Goal: Communication & Community: Answer question/provide support

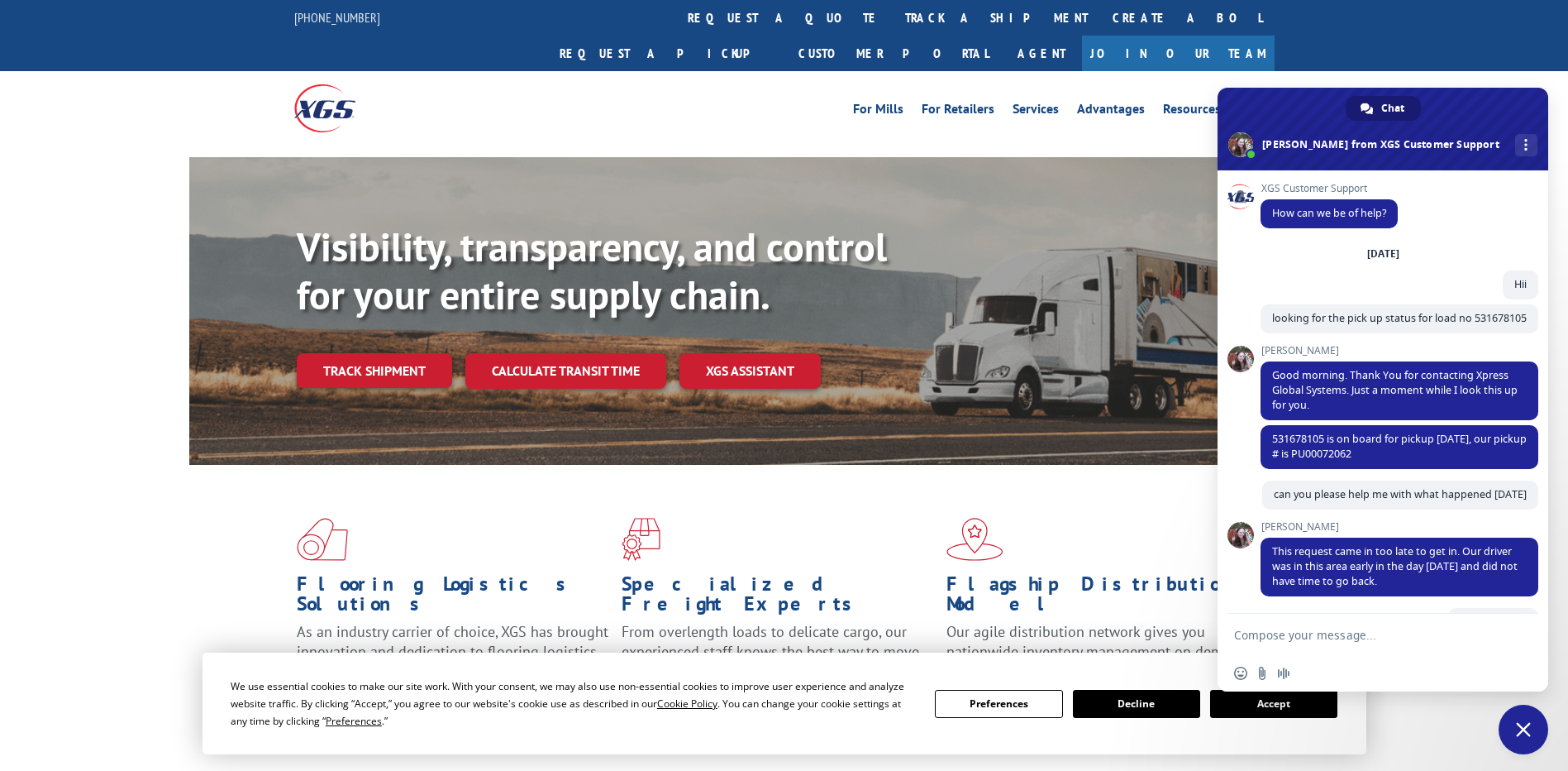
scroll to position [160, 0]
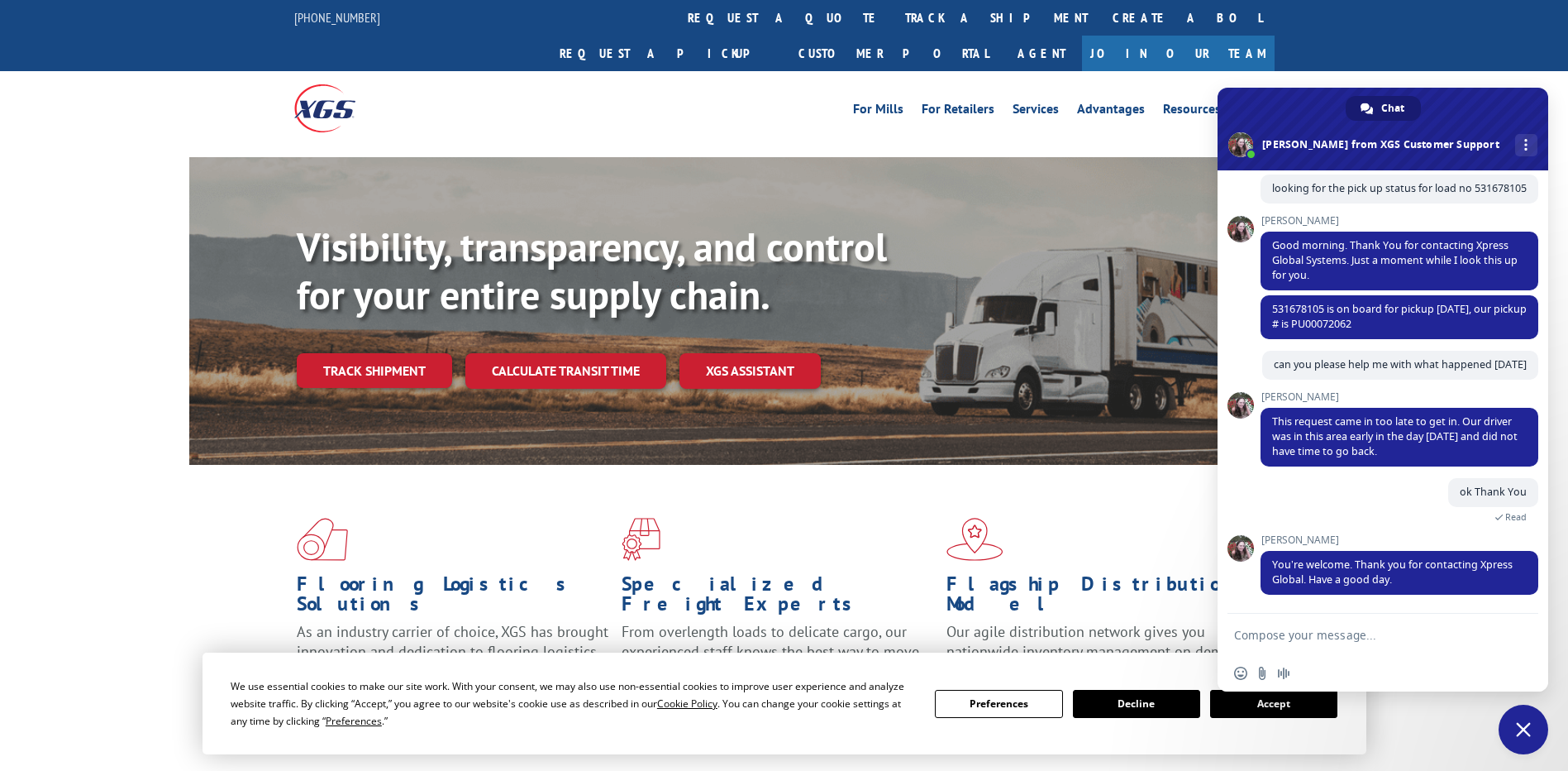
click at [1381, 637] on textarea "Compose your message..." at bounding box center [1365, 635] width 261 height 15
type textarea "Hii"
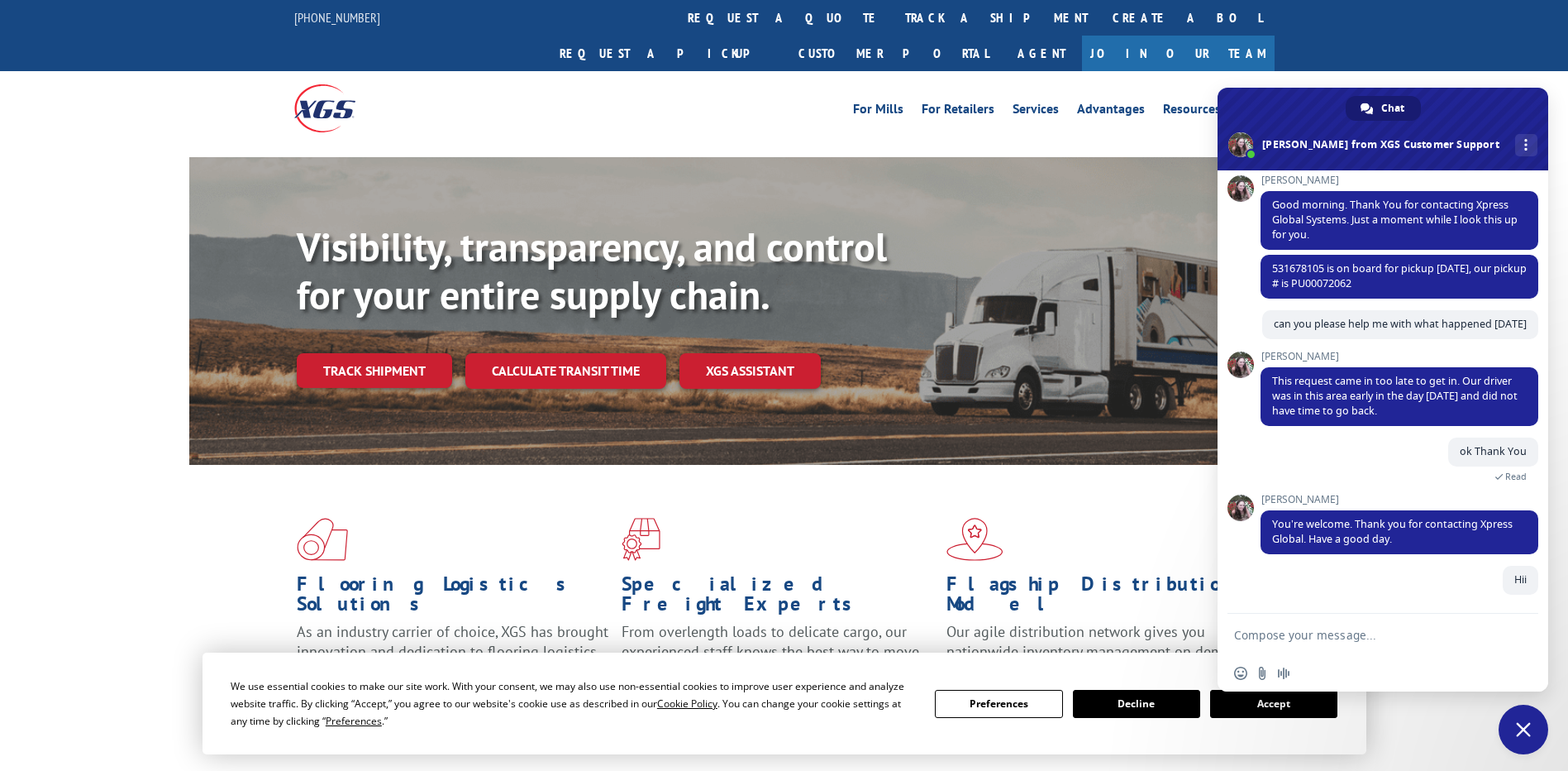
scroll to position [200, 0]
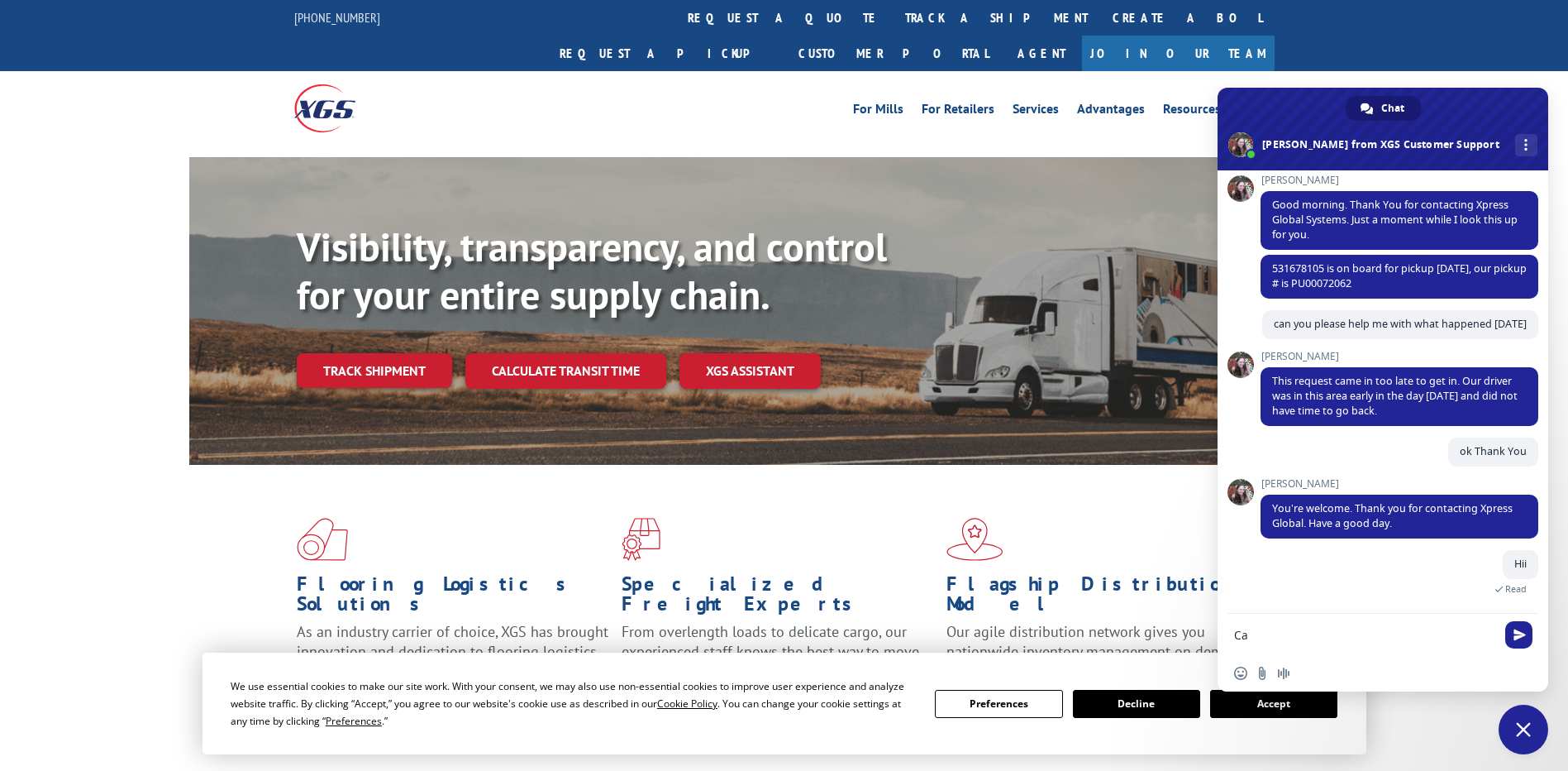
type textarea "C"
type textarea "I have some more loads for you"
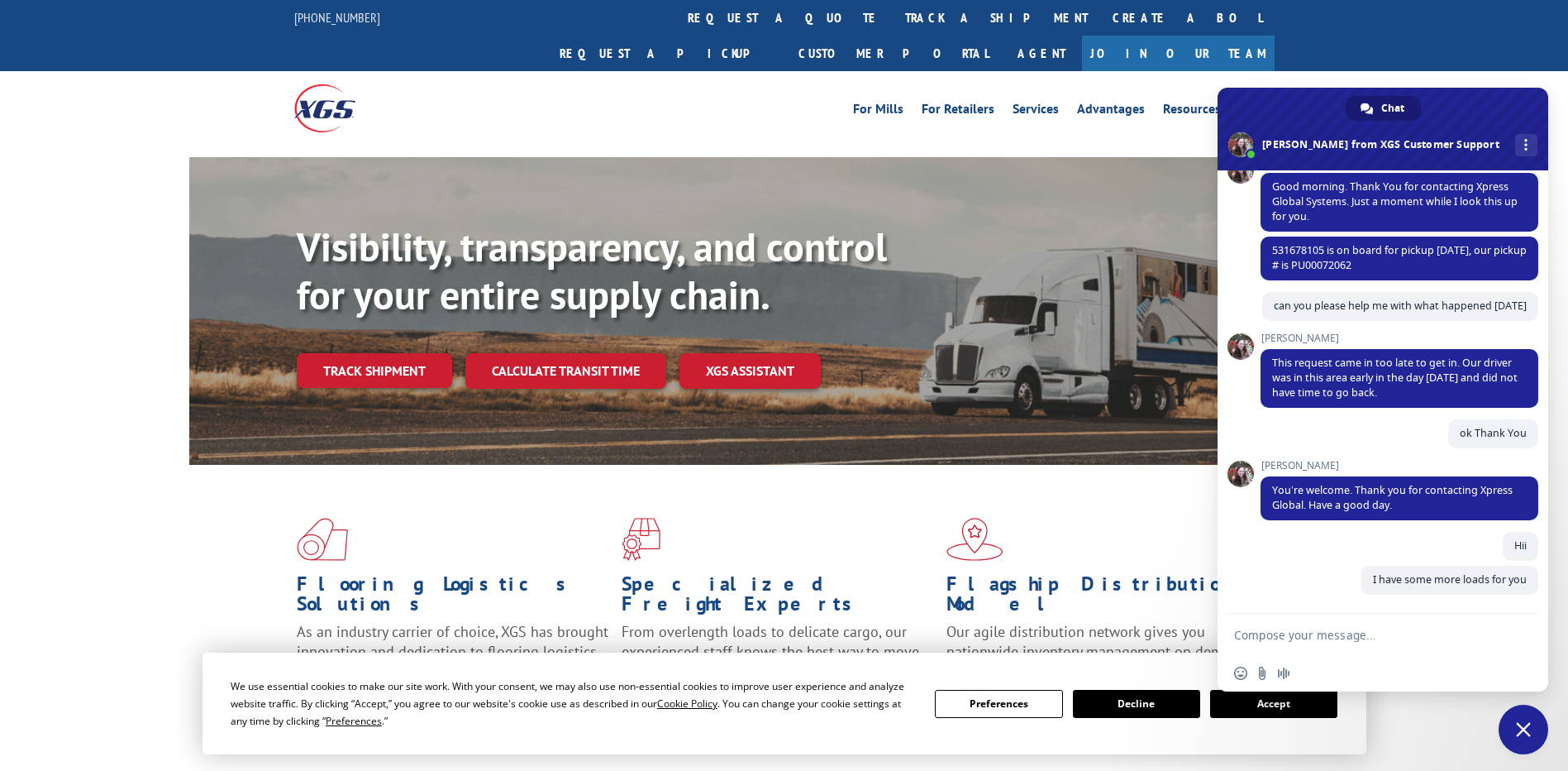
scroll to position [234, 0]
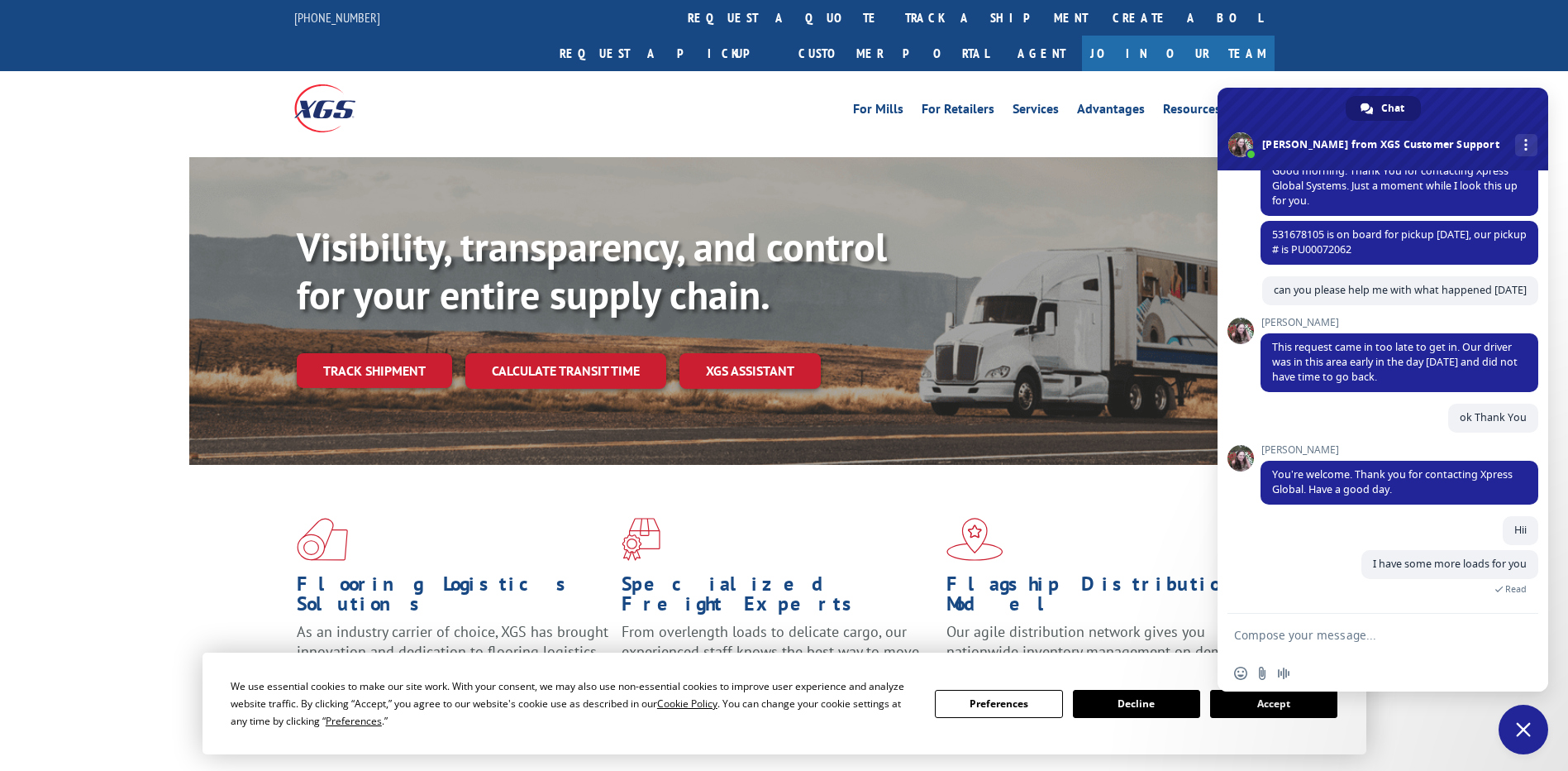
click at [1303, 638] on textarea "Compose your message..." at bounding box center [1365, 635] width 261 height 15
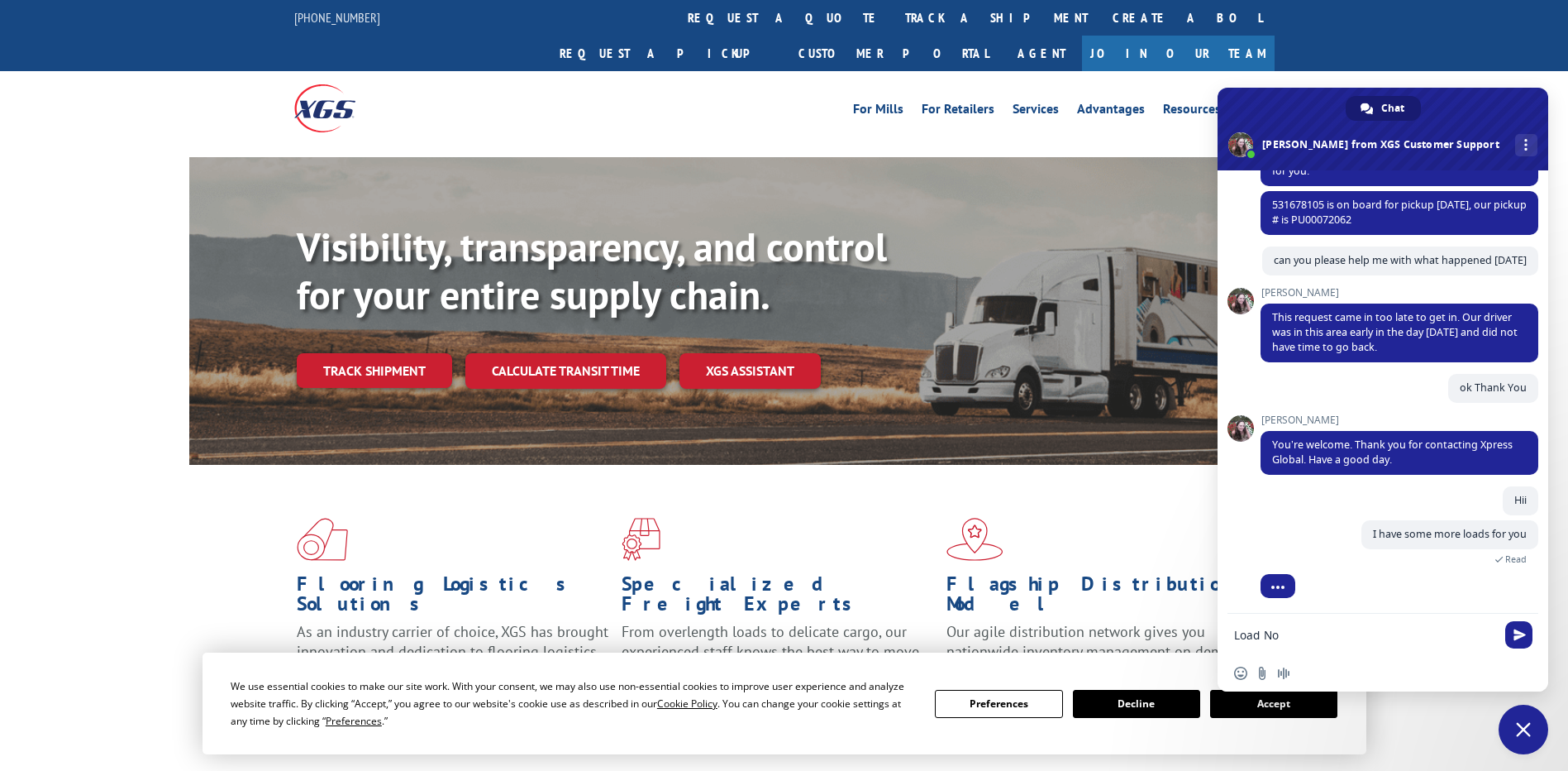
scroll to position [267, 0]
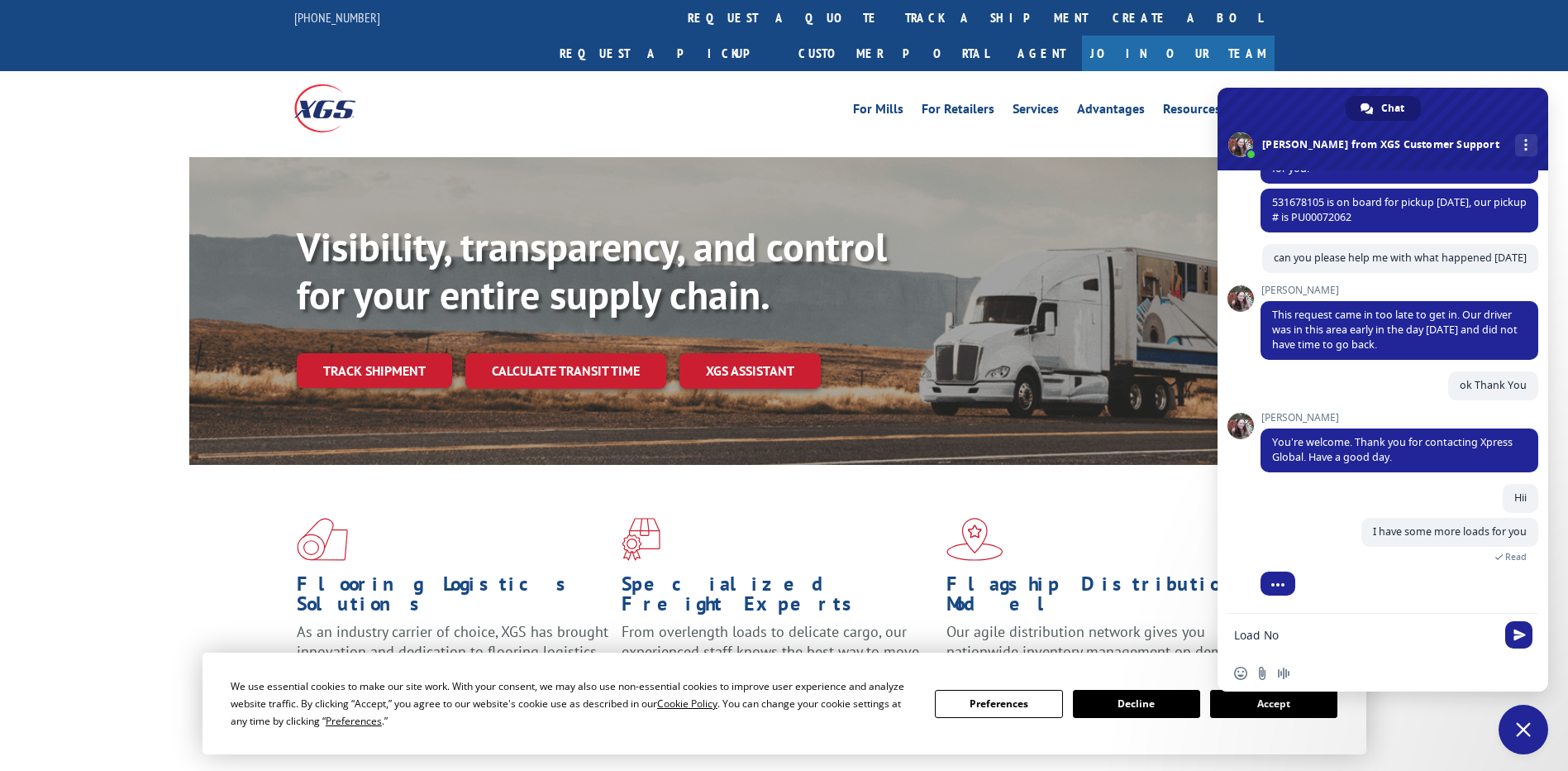
paste textarea "531692108"
type textarea "Load No 531692108"
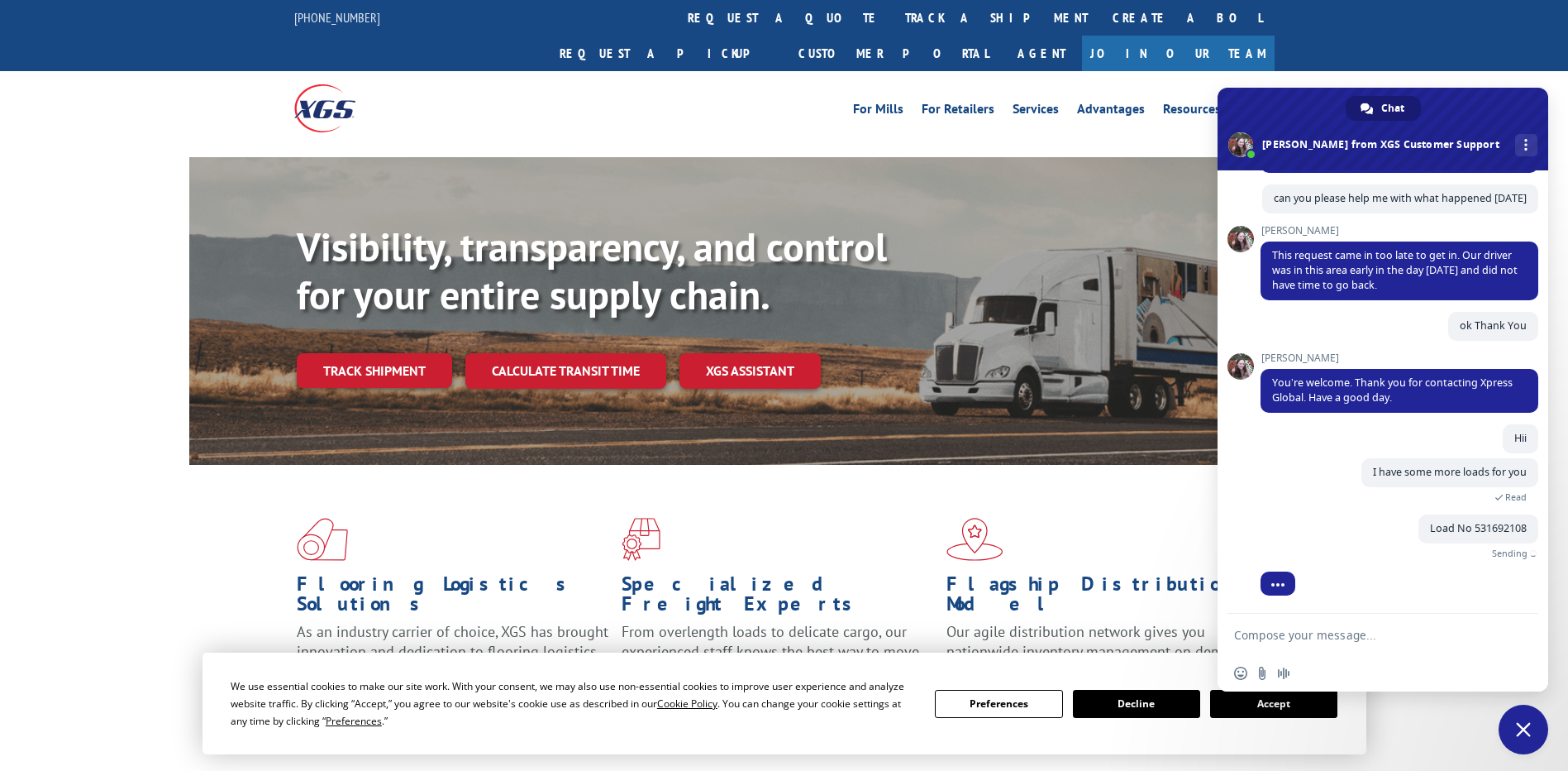
scroll to position [300, 0]
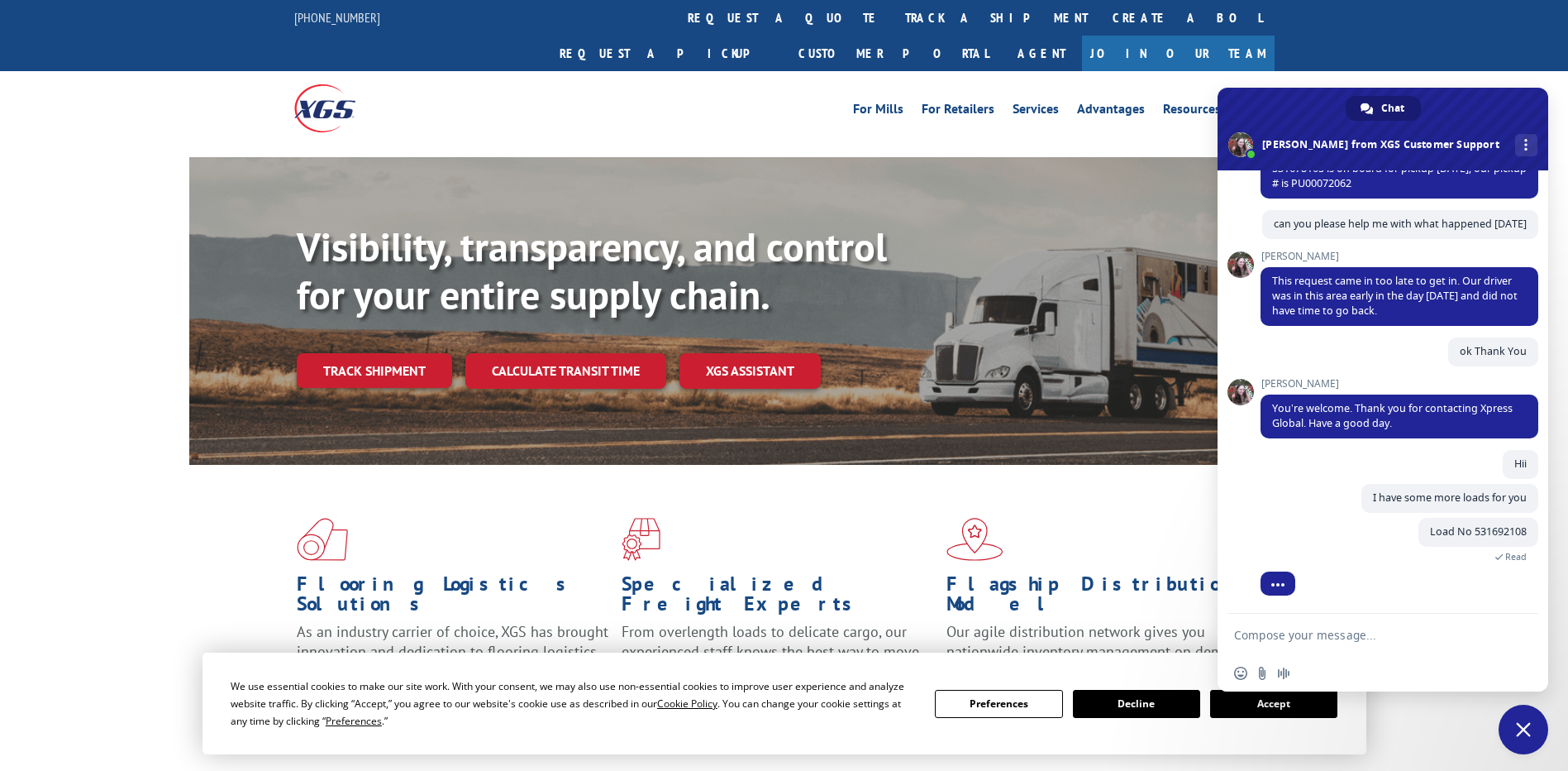
click at [1328, 634] on textarea "Compose your message..." at bounding box center [1365, 635] width 261 height 15
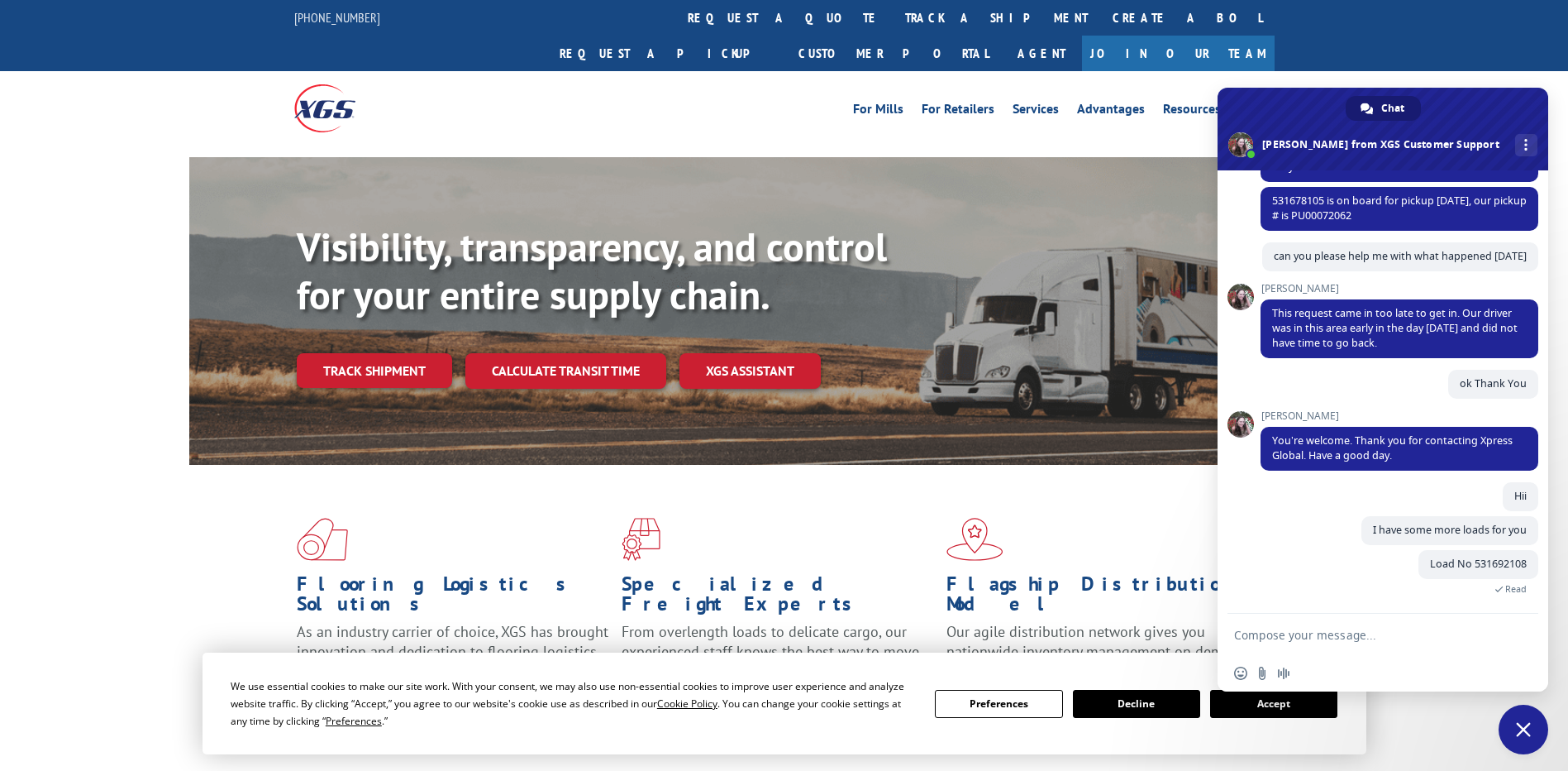
scroll to position [268, 0]
paste textarea "531494813"
type textarea "Load No 531494813"
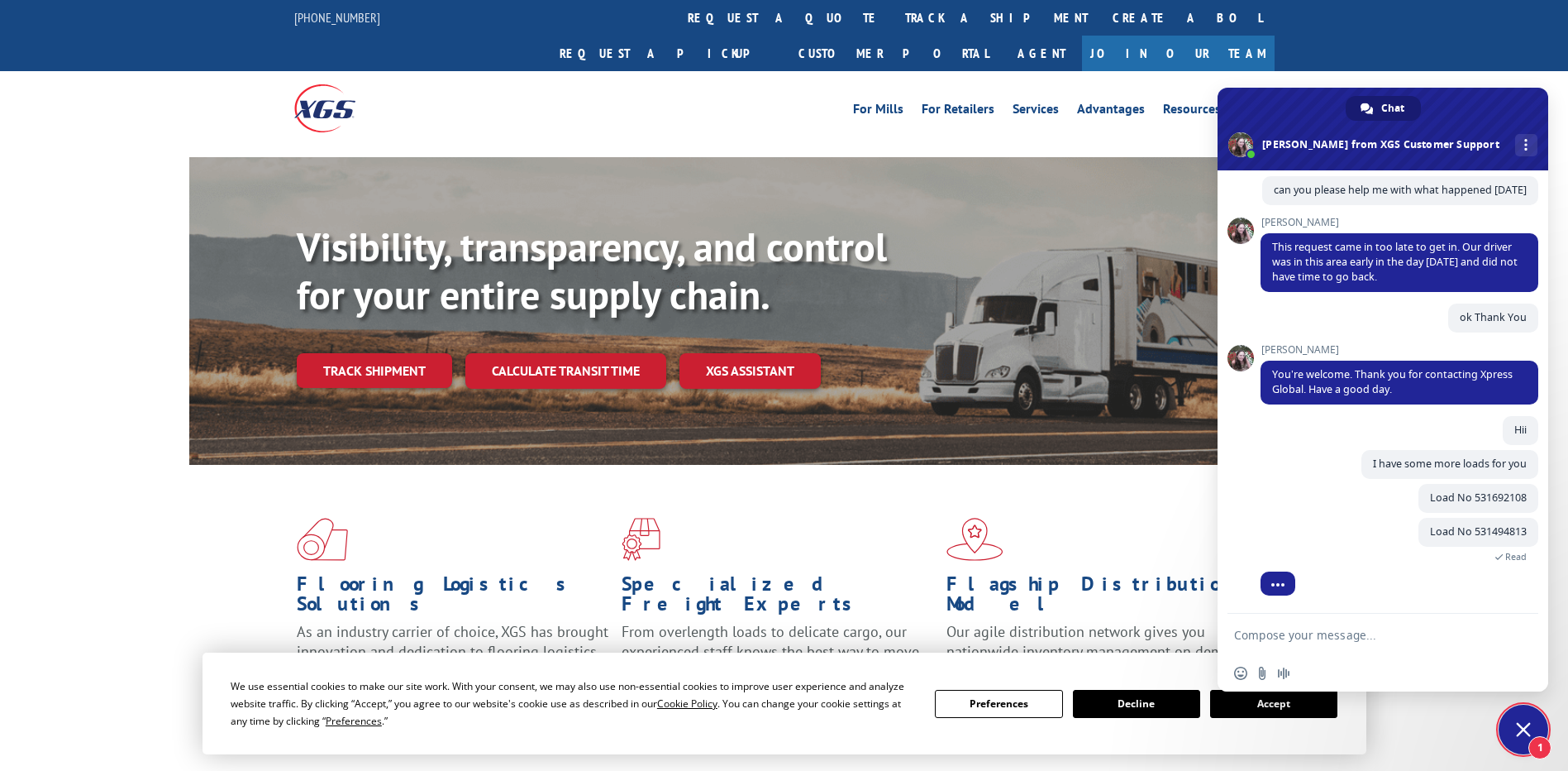
scroll to position [374, 0]
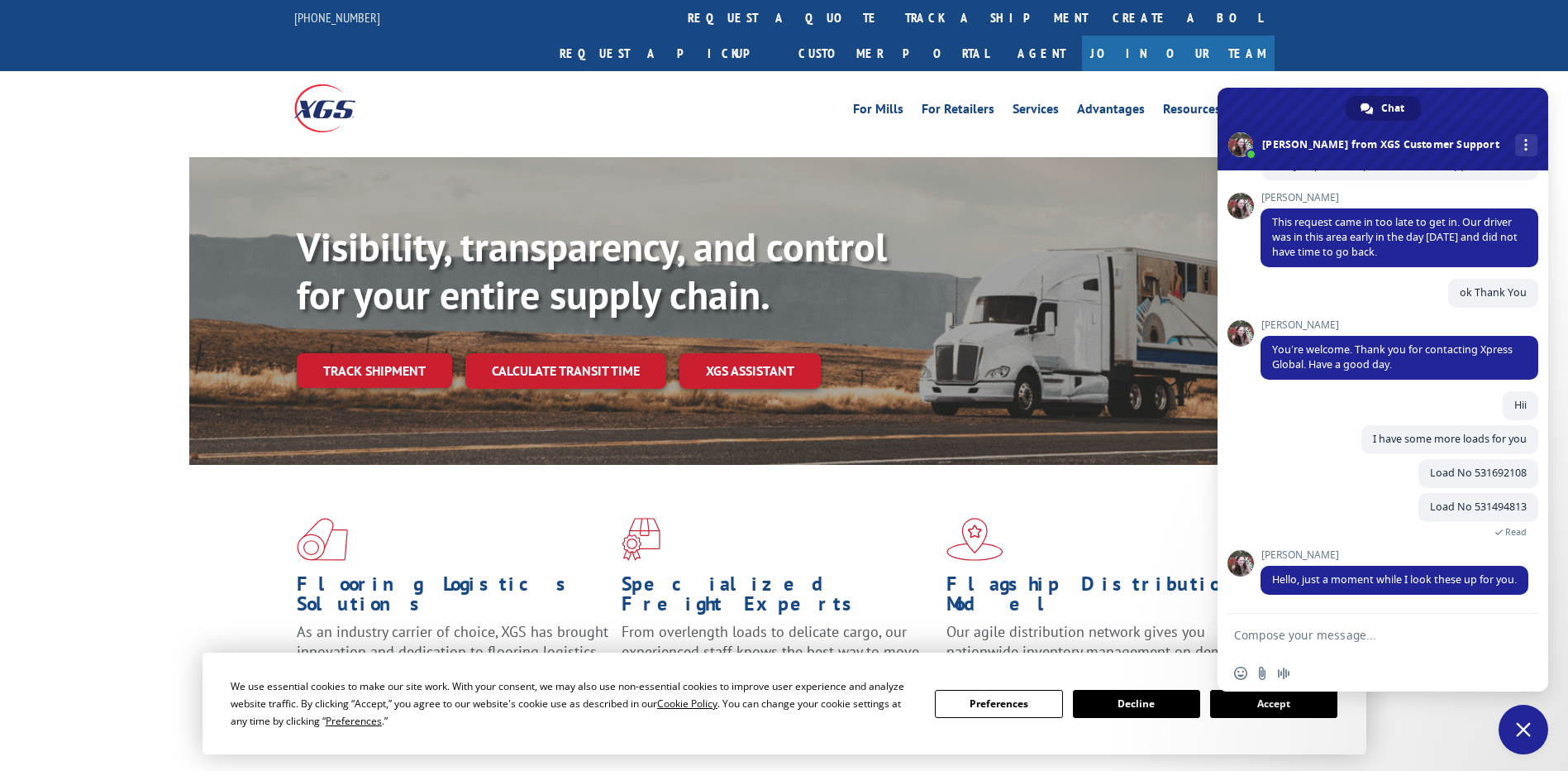
click at [1311, 636] on textarea "Compose your message..." at bounding box center [1365, 635] width 261 height 15
type textarea "Sure !!"
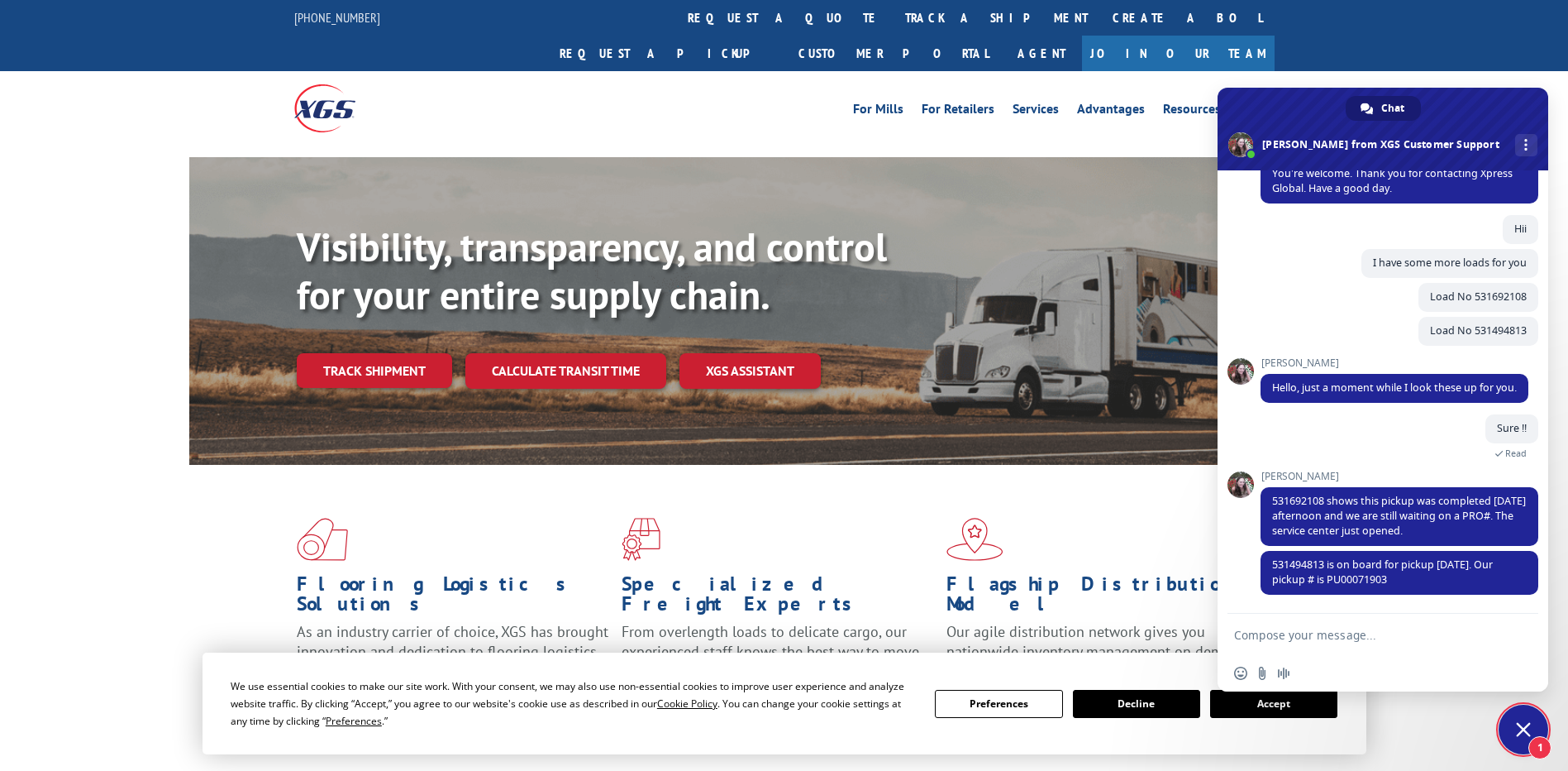
scroll to position [550, 0]
click at [1335, 640] on textarea "Compose your message..." at bounding box center [1365, 635] width 261 height 15
click at [1316, 566] on span "531494813 is on board for pickup [DATE]. Our pickup # is PU00071903" at bounding box center [1382, 572] width 221 height 29
copy span "531494813"
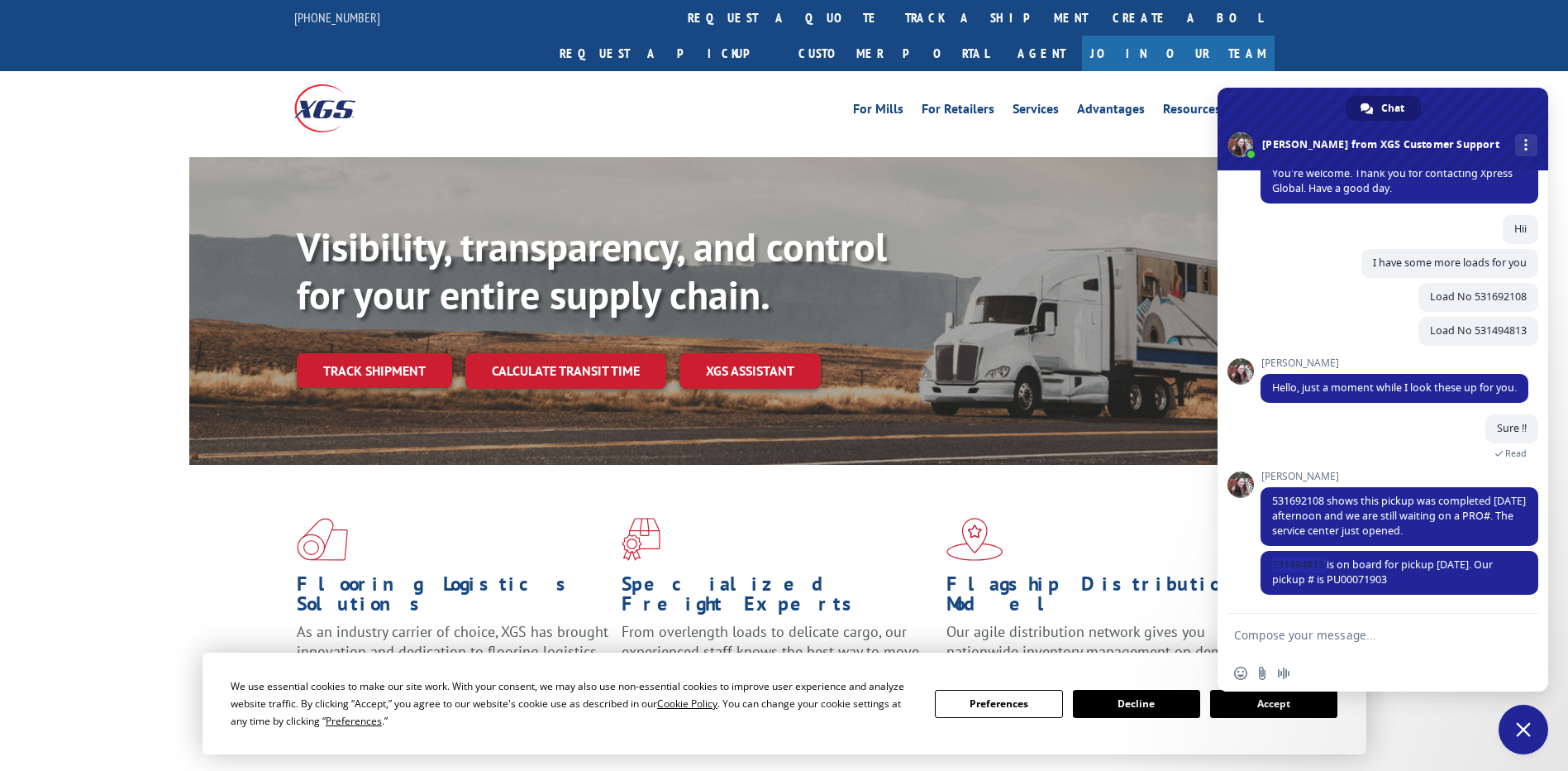
click at [1278, 643] on form at bounding box center [1365, 636] width 261 height 44
click at [1279, 638] on textarea "Compose your message..." at bounding box center [1365, 635] width 261 height 15
paste textarea "531494813"
type textarea "531494813 can I please know the reason"
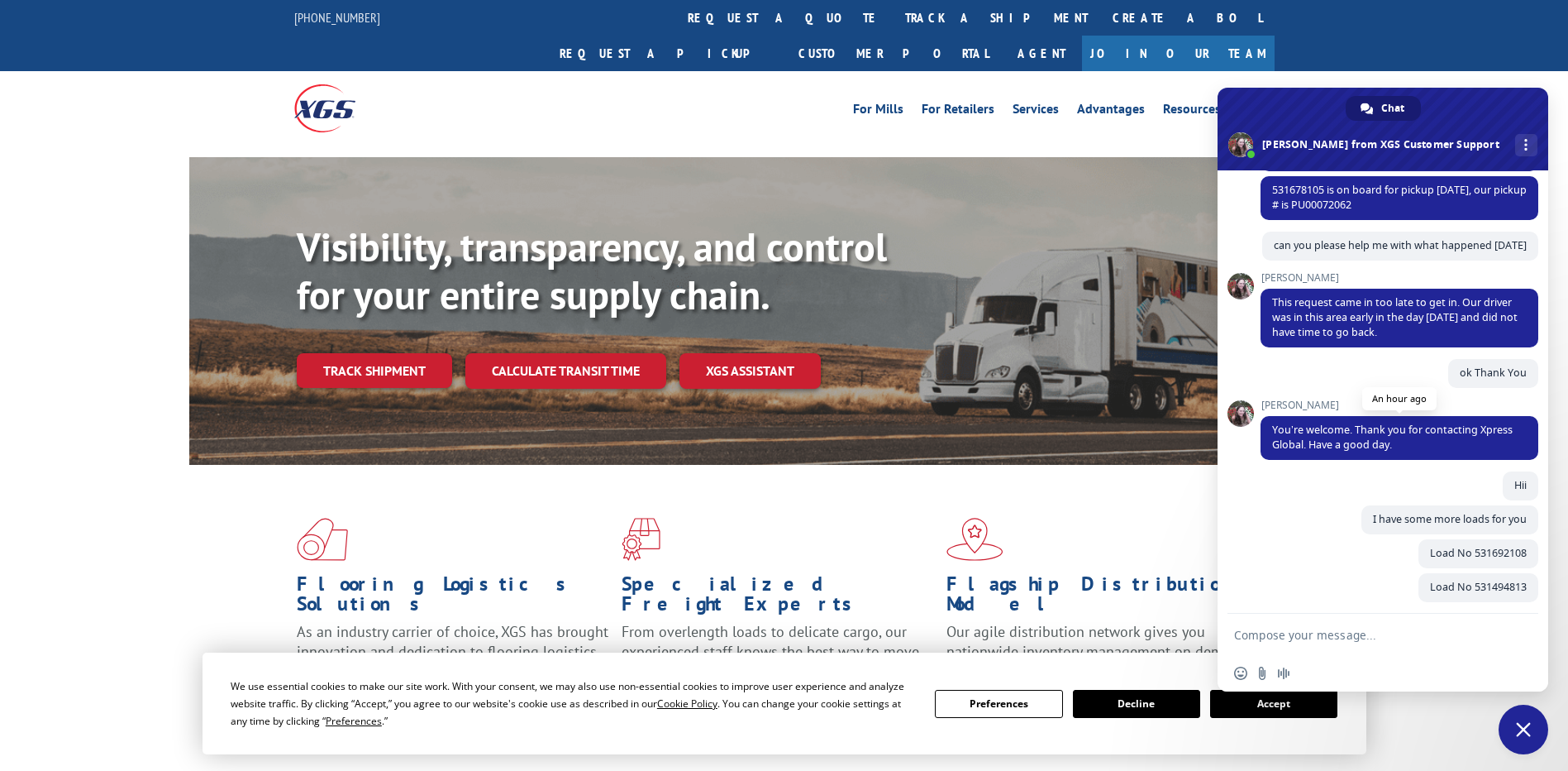
scroll to position [0, 0]
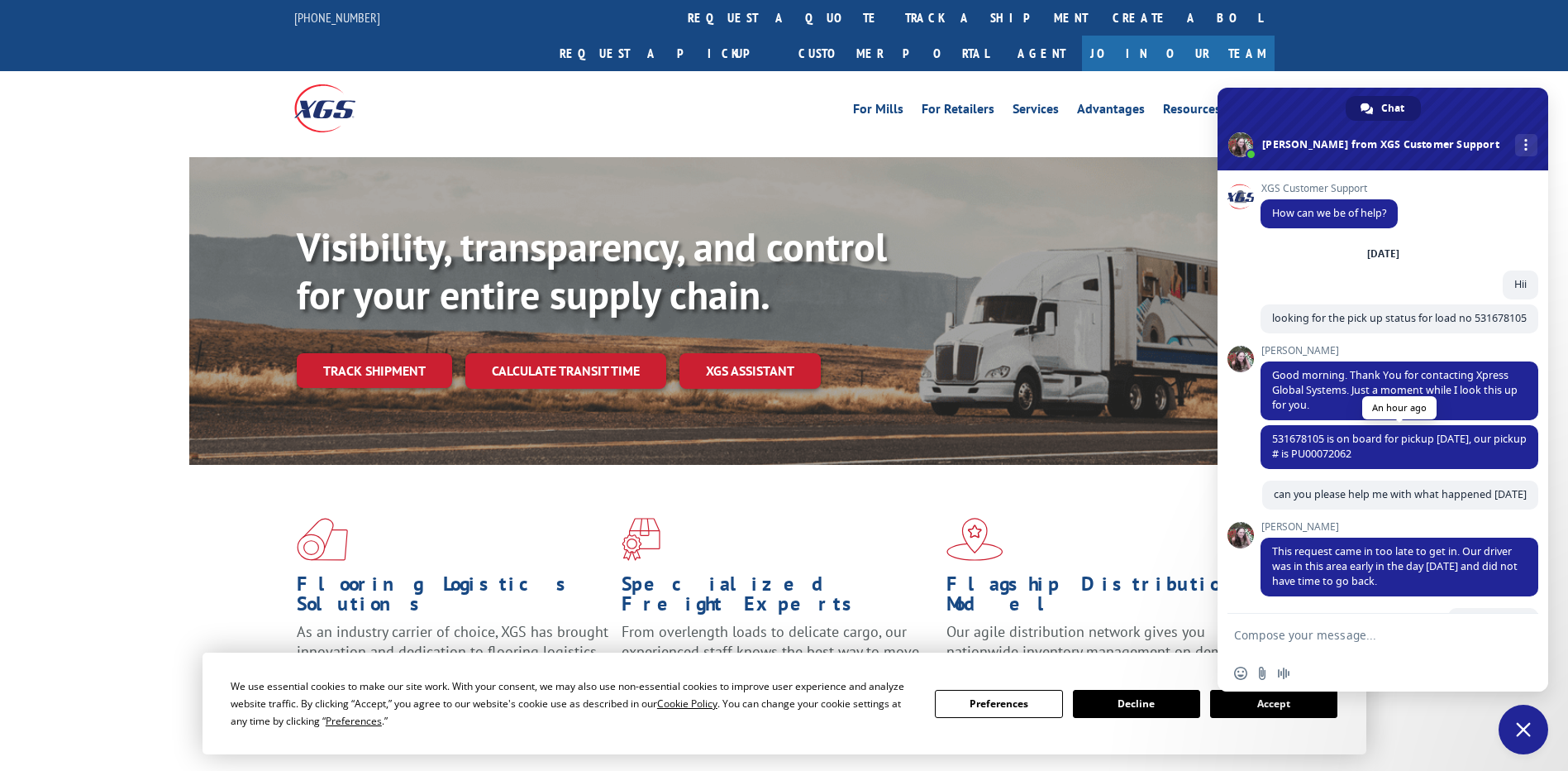
click at [1302, 449] on span "531678105 is on board for pickup [DATE], our pickup # is PU00072062" at bounding box center [1399, 445] width 255 height 29
copy span "531678105"
click at [1297, 628] on textarea "Compose your message..." at bounding box center [1365, 635] width 261 height 15
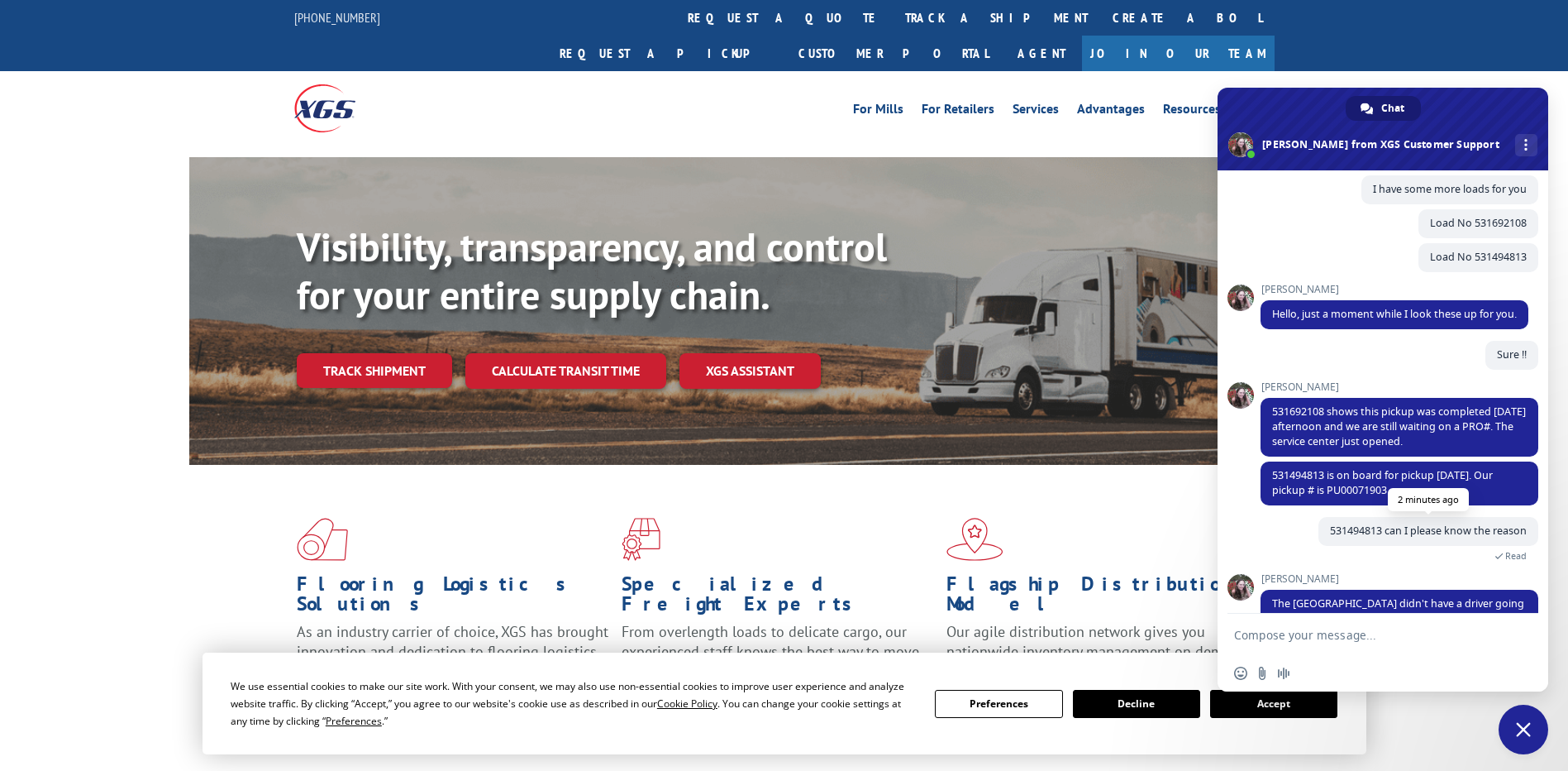
scroll to position [662, 0]
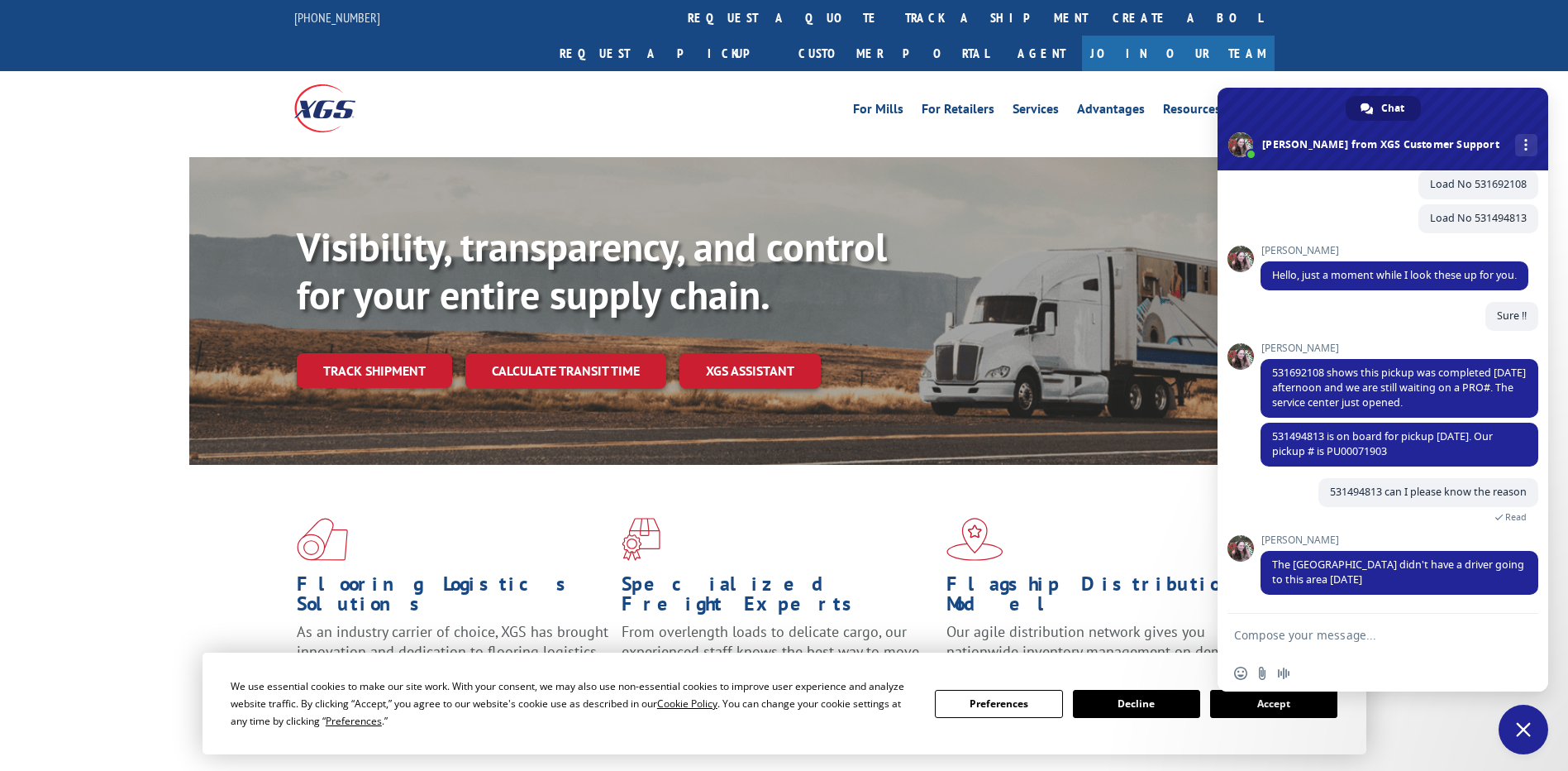
click at [1341, 641] on textarea "Compose your message..." at bounding box center [1365, 635] width 261 height 15
type textarea "Ok thank You"
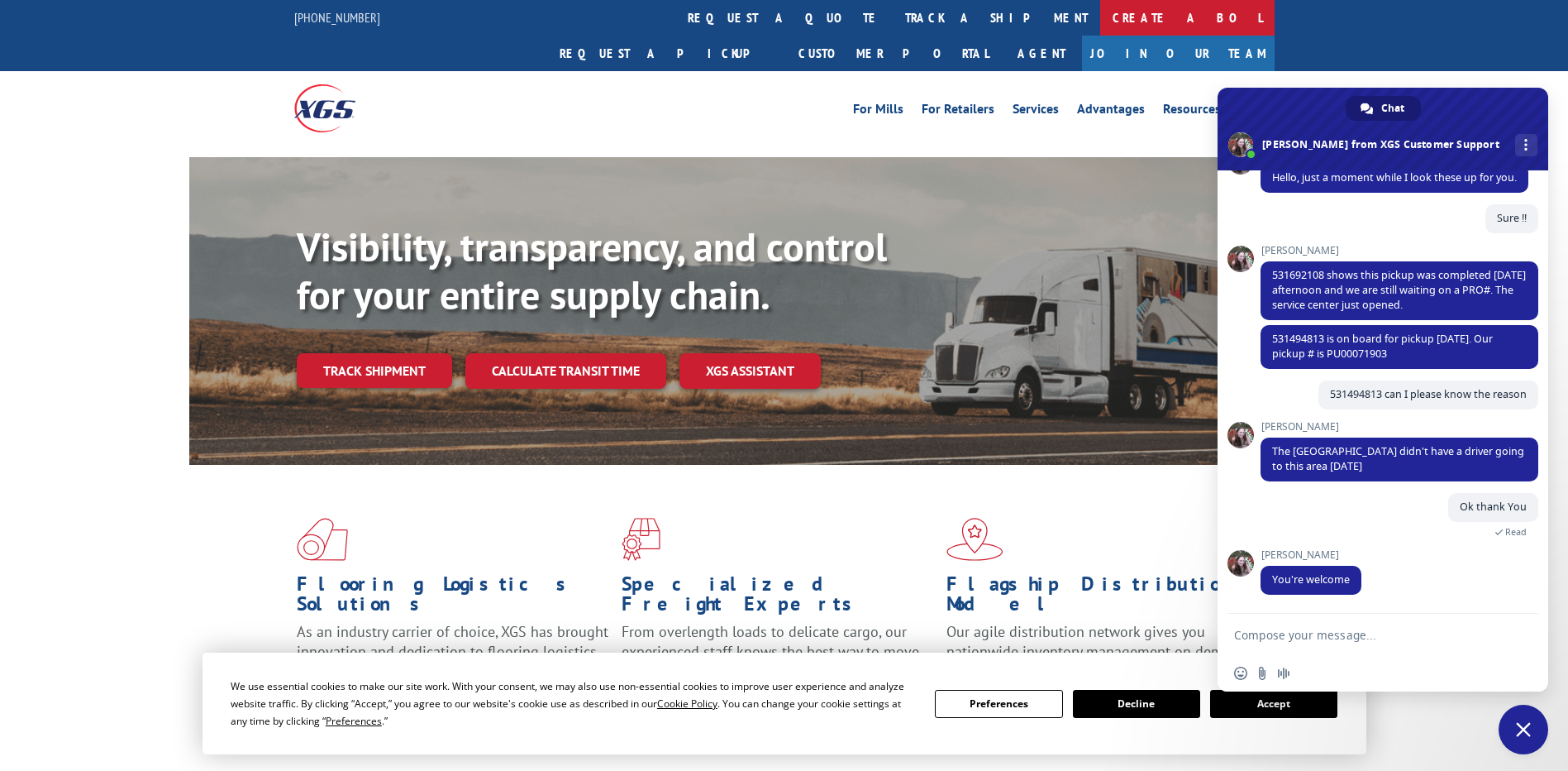
scroll to position [760, 0]
click at [1361, 354] on span "531494813 is on board for pickup [DATE]. Our pickup # is PU00071903" at bounding box center [1382, 346] width 221 height 29
copy span "PU00071903"
